Goal: Information Seeking & Learning: Learn about a topic

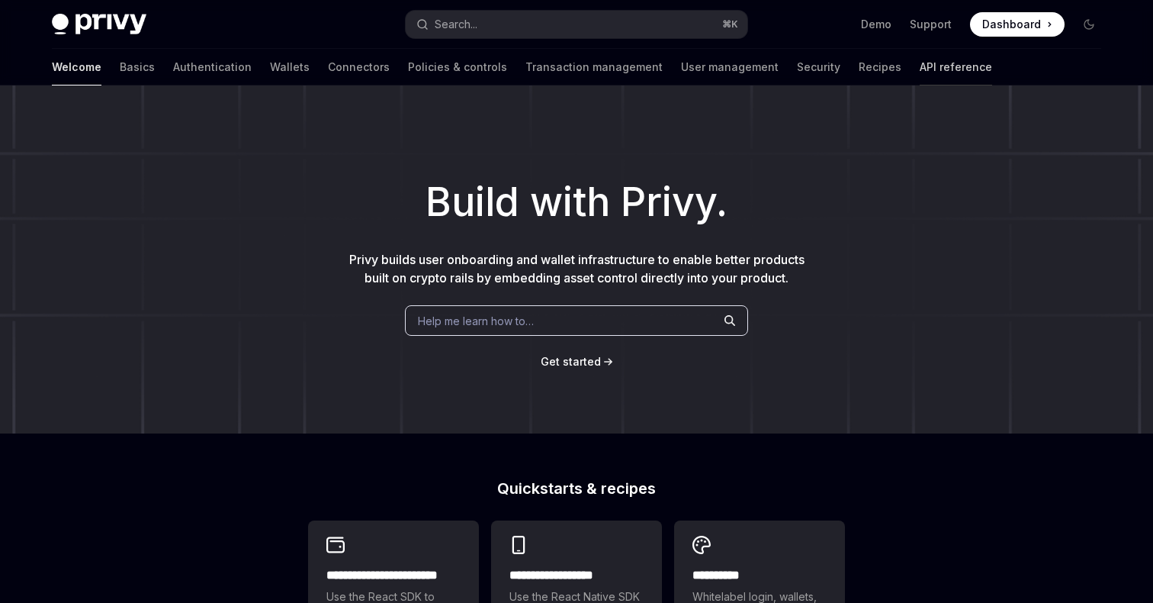
click at [920, 77] on link "API reference" at bounding box center [956, 67] width 72 height 37
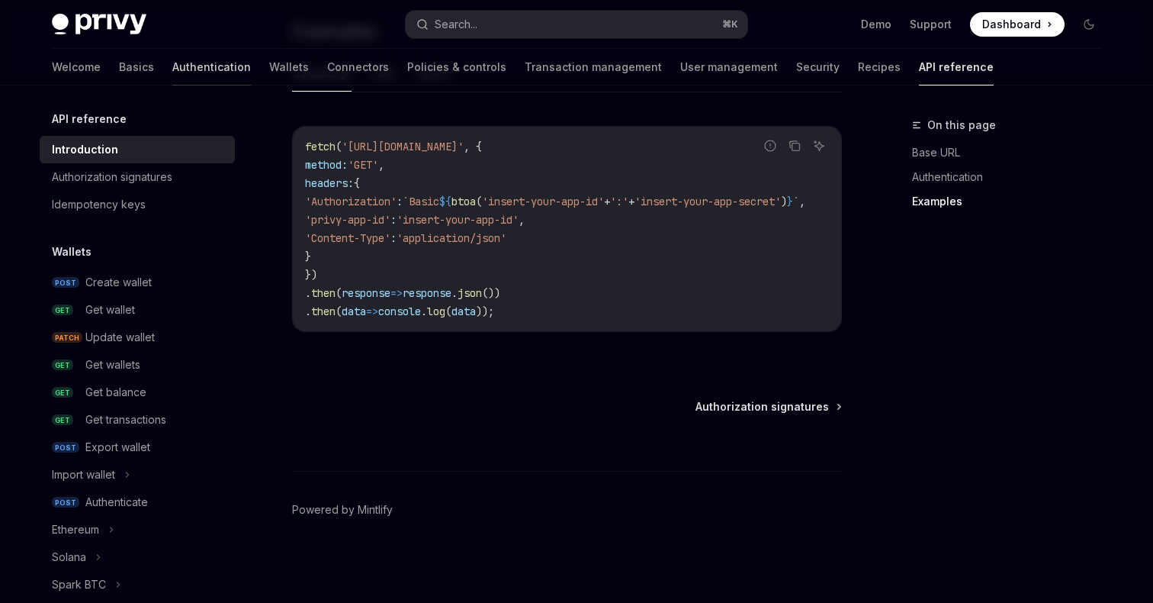
click at [172, 67] on link "Authentication" at bounding box center [211, 67] width 79 height 37
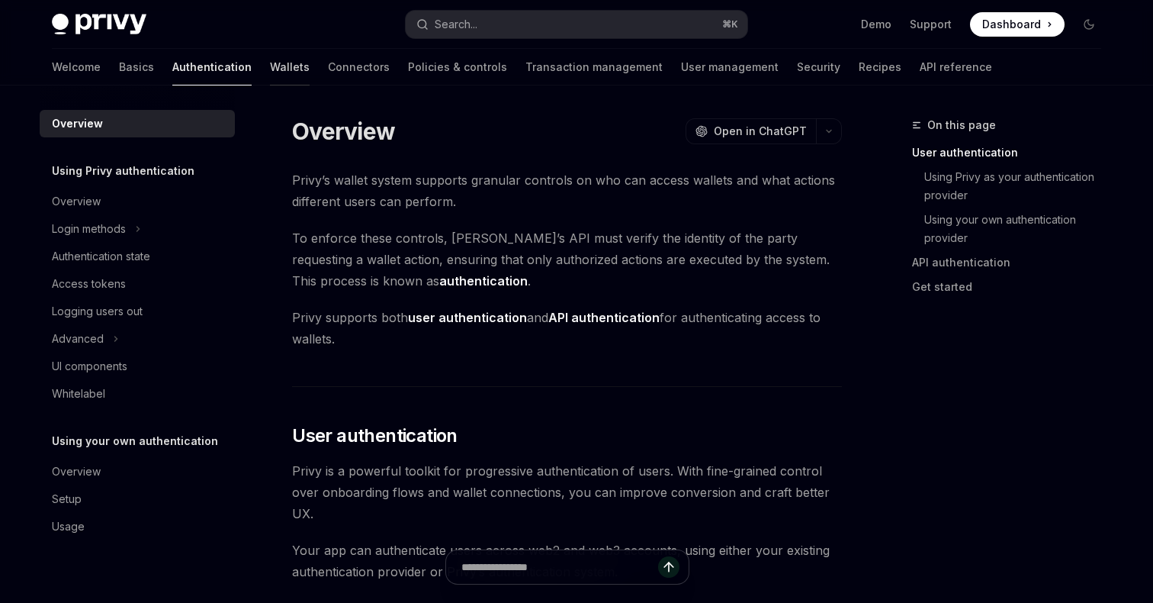
click at [270, 72] on link "Wallets" at bounding box center [290, 67] width 40 height 37
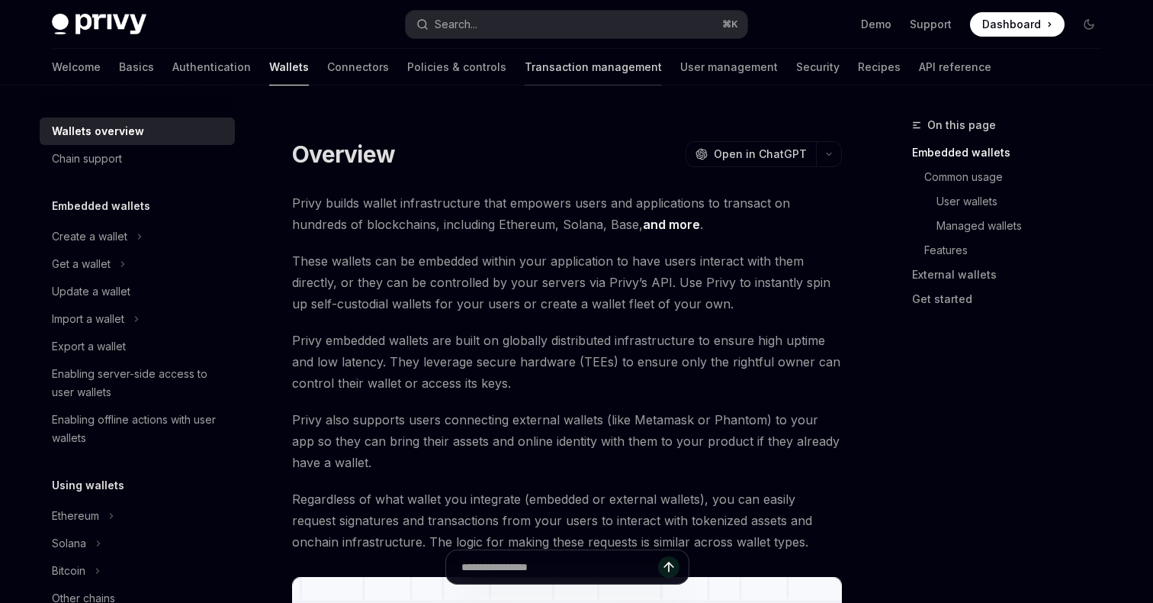
click at [532, 61] on link "Transaction management" at bounding box center [593, 67] width 137 height 37
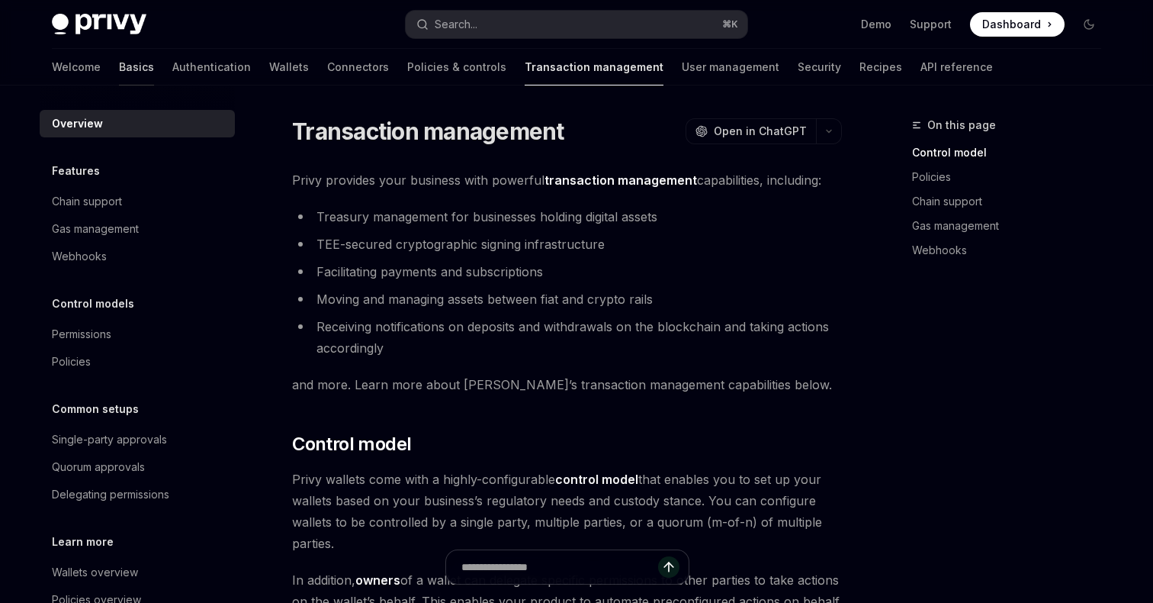
click at [119, 72] on link "Basics" at bounding box center [136, 67] width 35 height 37
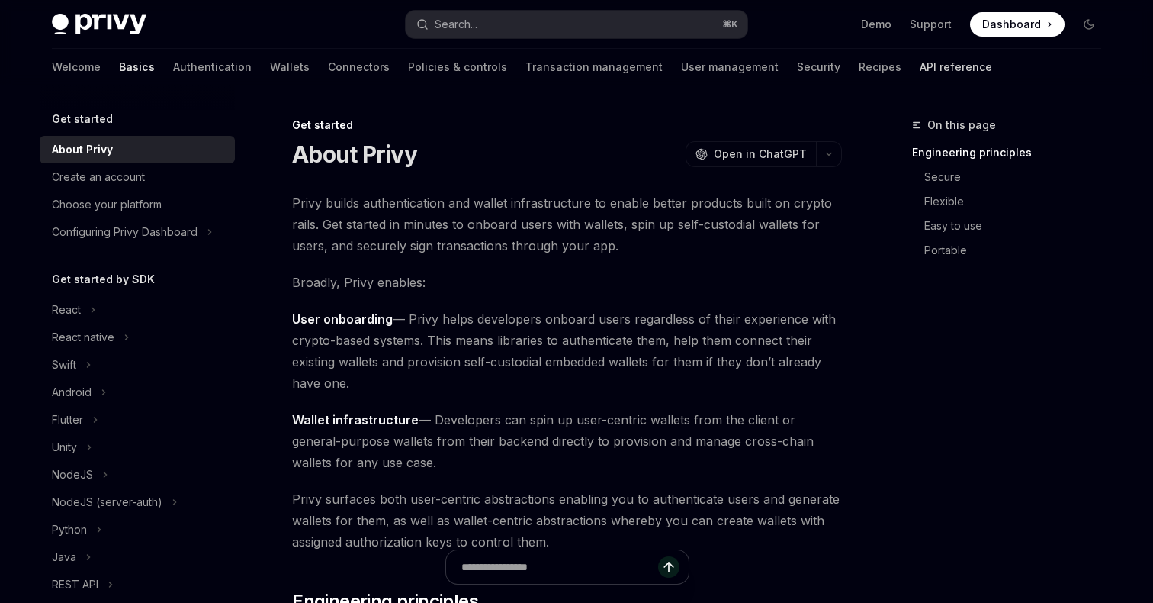
click at [920, 70] on link "API reference" at bounding box center [956, 67] width 72 height 37
type textarea "*"
